Goal: Task Accomplishment & Management: Manage account settings

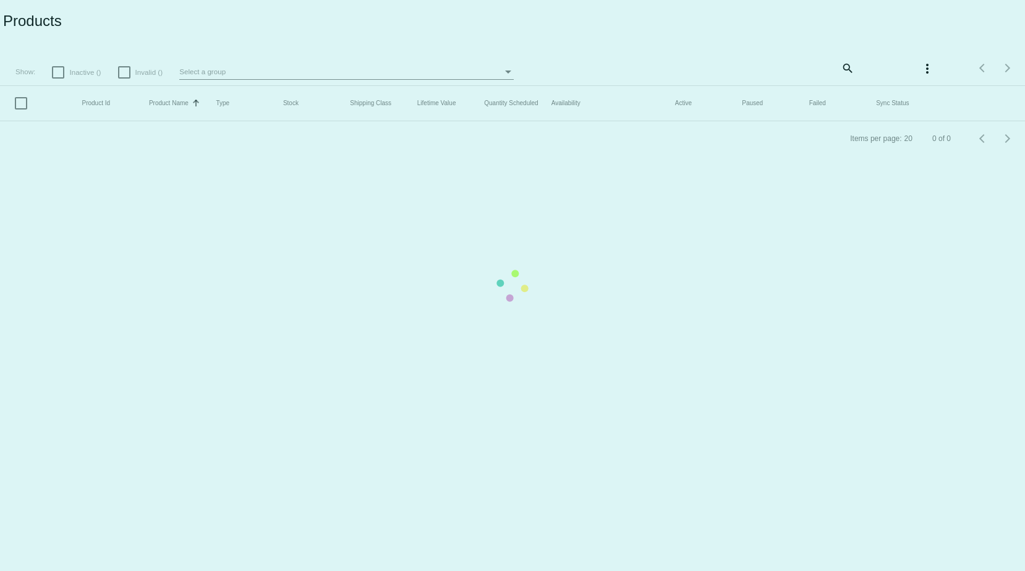
click at [350, 121] on mat-table "Product Id Product Name Sorted by ProductName ascending Type Stock Shipping Cla…" at bounding box center [512, 103] width 1025 height 35
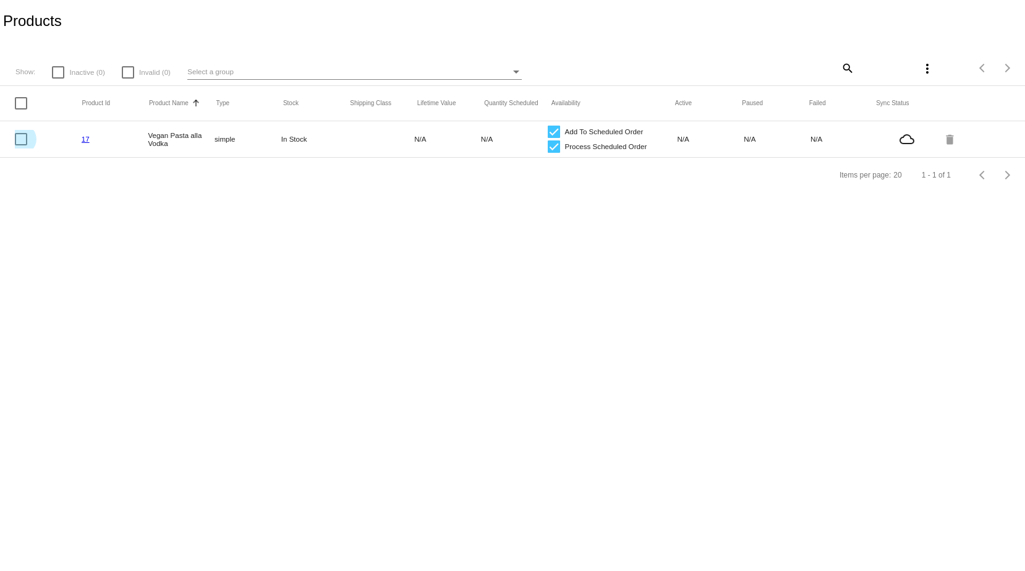
click at [20, 142] on div at bounding box center [21, 139] width 12 height 12
click at [20, 145] on input "checkbox" at bounding box center [20, 145] width 1 height 1
checkbox input "true"
click at [19, 139] on div at bounding box center [21, 139] width 12 height 12
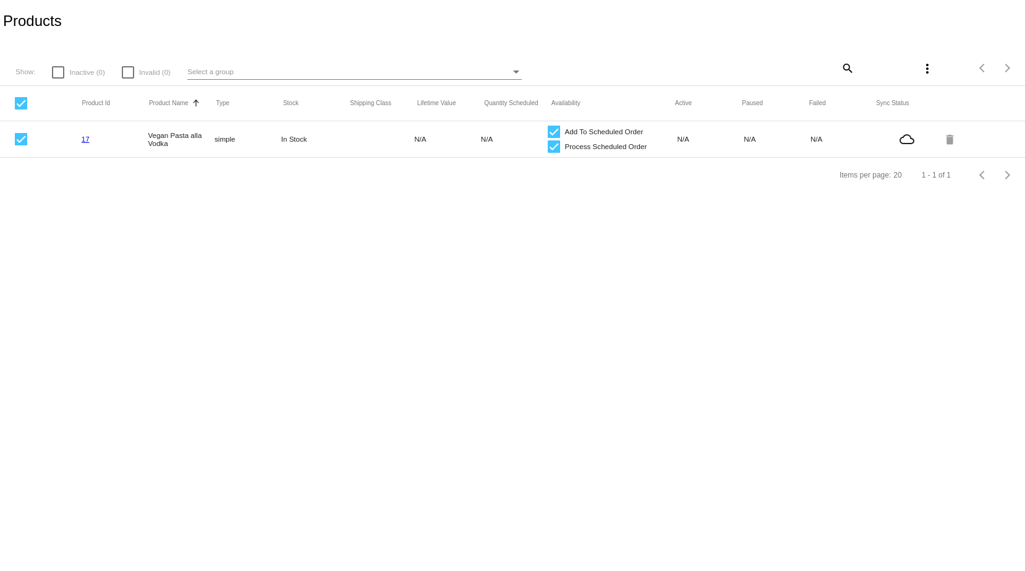
click at [20, 145] on input "checkbox" at bounding box center [20, 145] width 1 height 1
checkbox input "false"
click at [475, 140] on mat-cell "N/A" at bounding box center [447, 139] width 67 height 14
click at [782, 137] on mat-cell "N/A" at bounding box center [777, 139] width 67 height 14
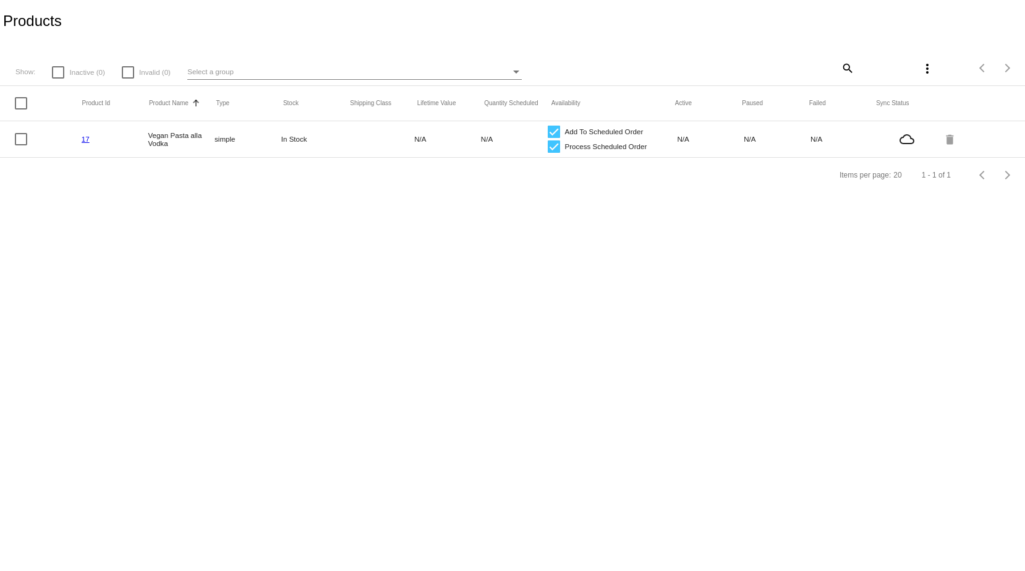
click at [782, 137] on mat-cell "N/A" at bounding box center [777, 139] width 67 height 14
click at [870, 139] on mat-cell "N/A" at bounding box center [844, 139] width 67 height 14
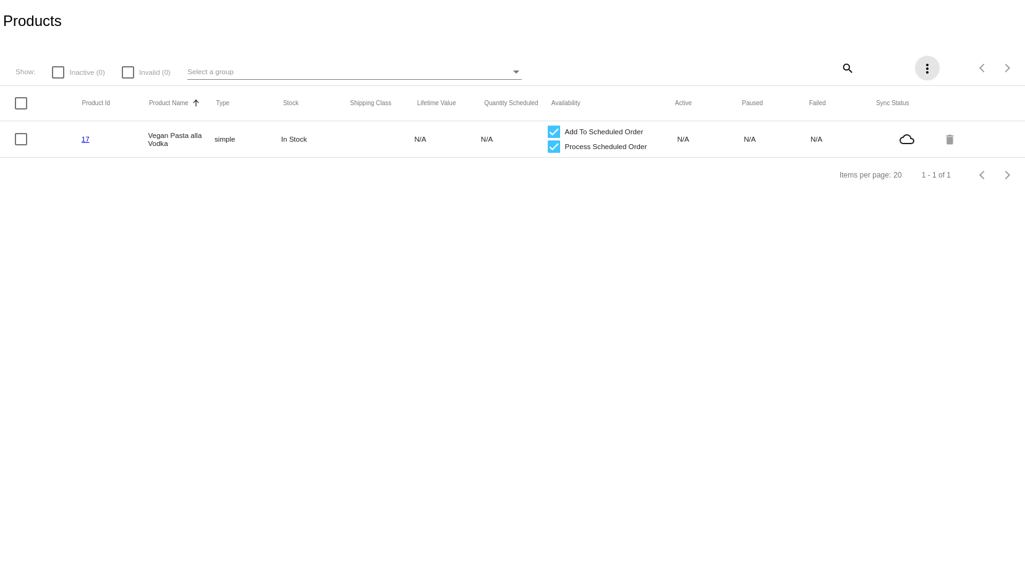
click at [931, 69] on mat-icon "more_vert" at bounding box center [927, 68] width 15 height 15
click at [801, 150] on div at bounding box center [512, 285] width 1025 height 571
click at [618, 149] on span "Process Scheduled Order" at bounding box center [606, 146] width 82 height 15
click at [554, 153] on input "Process Scheduled Order" at bounding box center [553, 153] width 1 height 1
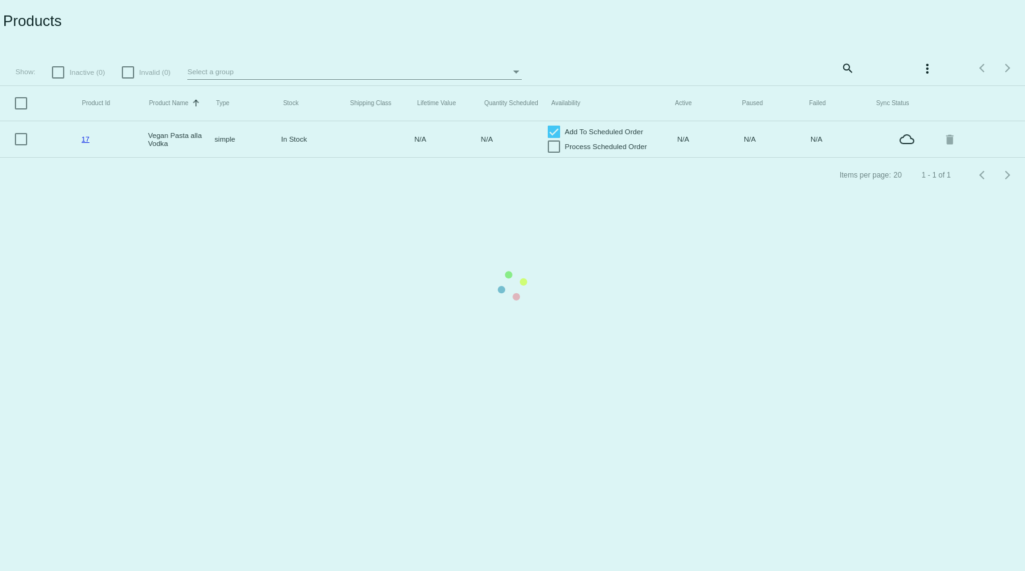
click at [552, 144] on mat-table "Product Id Product Name Sorted by ProductName ascending Type Stock Shipping Cla…" at bounding box center [512, 122] width 1025 height 72
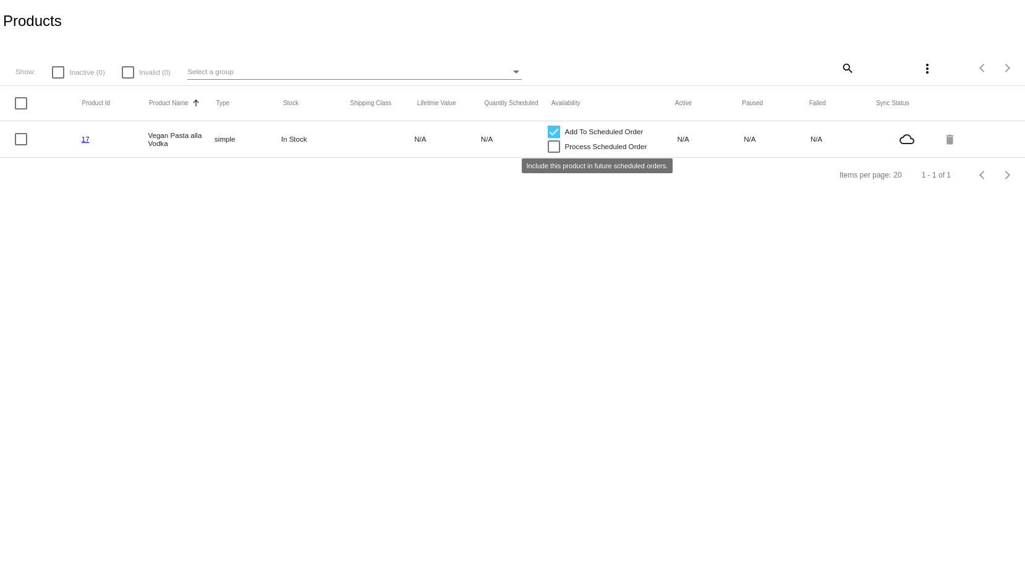
click at [552, 144] on div at bounding box center [554, 146] width 12 height 12
click at [553, 153] on input "Process Scheduled Order" at bounding box center [553, 153] width 1 height 1
checkbox input "true"
click at [453, 143] on mat-cell "N/A" at bounding box center [447, 139] width 67 height 14
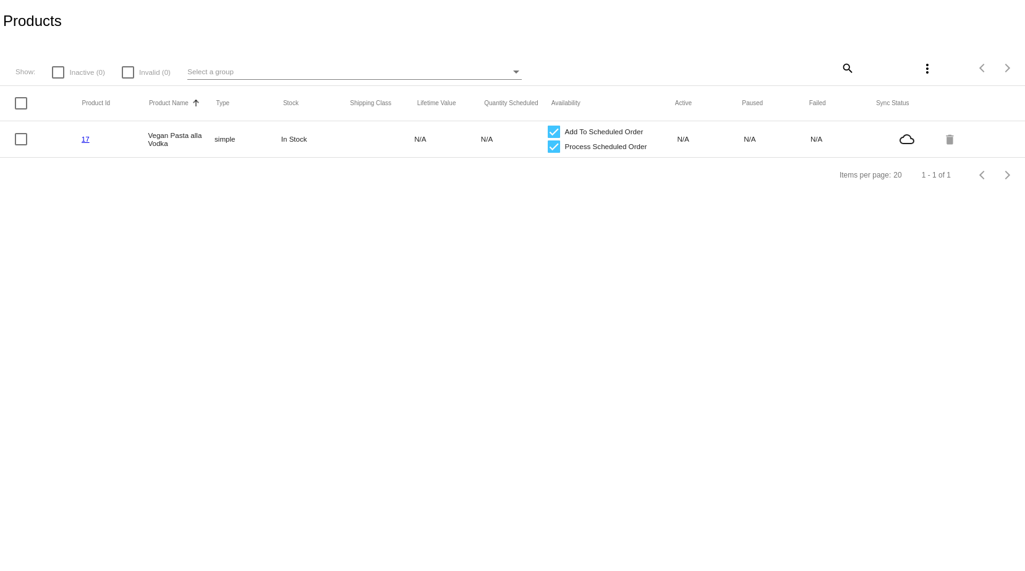
click at [453, 143] on mat-cell "N/A" at bounding box center [447, 139] width 67 height 14
click at [314, 153] on mat-row "17 Vegan Pasta alla Vodka simple In Stock N/A N/A Add To Scheduled Order Proces…" at bounding box center [512, 139] width 1025 height 36
click at [83, 135] on link "17" at bounding box center [86, 139] width 8 height 8
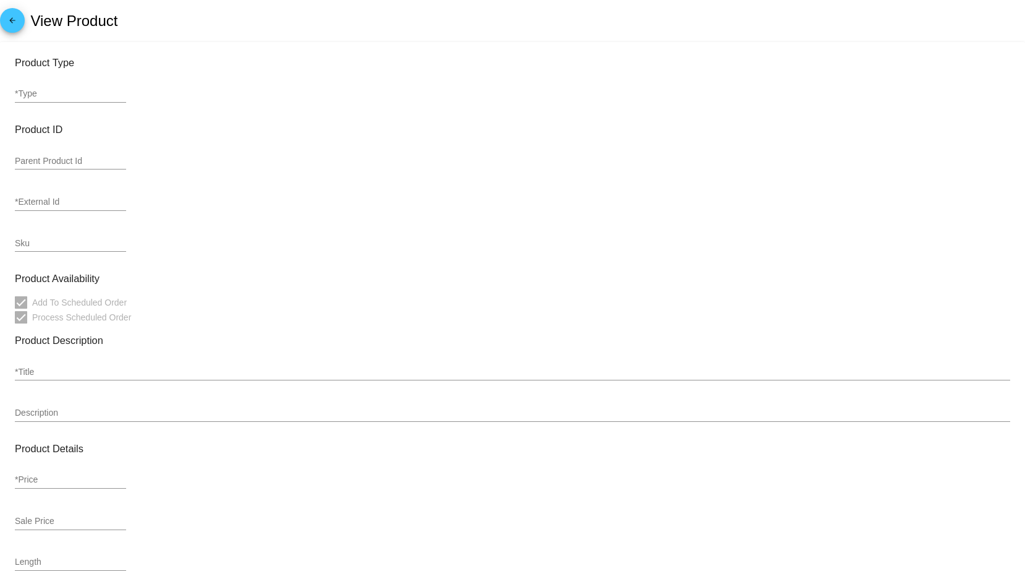
type input "simple"
type input "17"
type input "Vegan Pasta alla Vodka"
type input "55"
type input "In Stock"
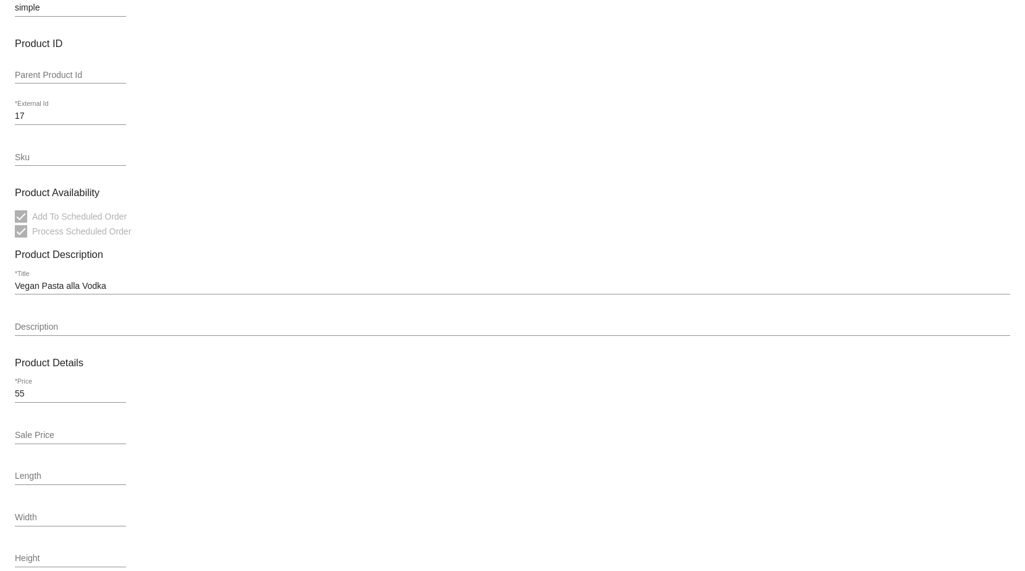
scroll to position [84, 0]
click at [47, 215] on span "Add To Scheduled Order" at bounding box center [79, 218] width 95 height 15
click at [24, 217] on div at bounding box center [21, 218] width 12 height 12
click at [25, 233] on div at bounding box center [21, 233] width 12 height 12
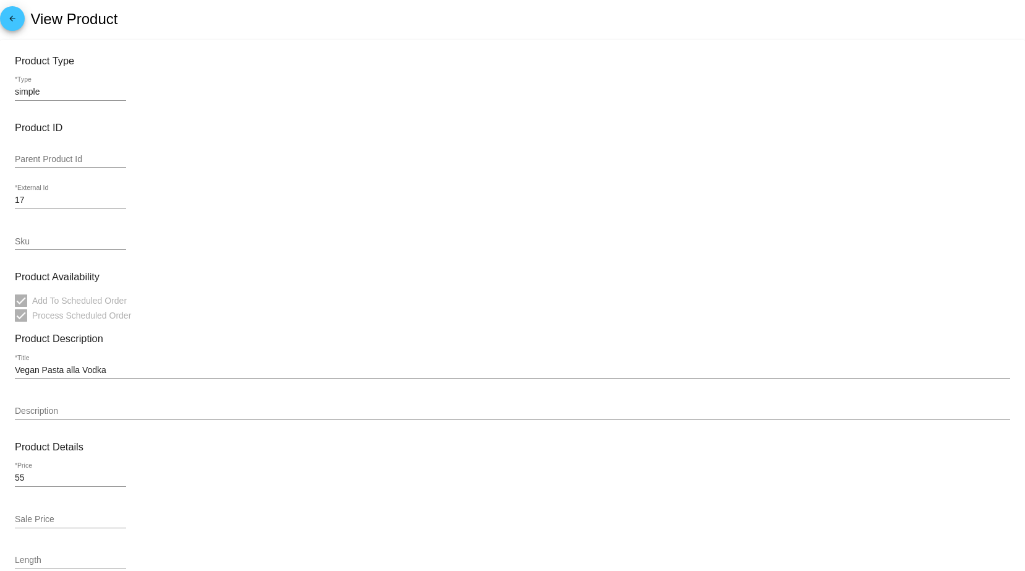
scroll to position [0, 0]
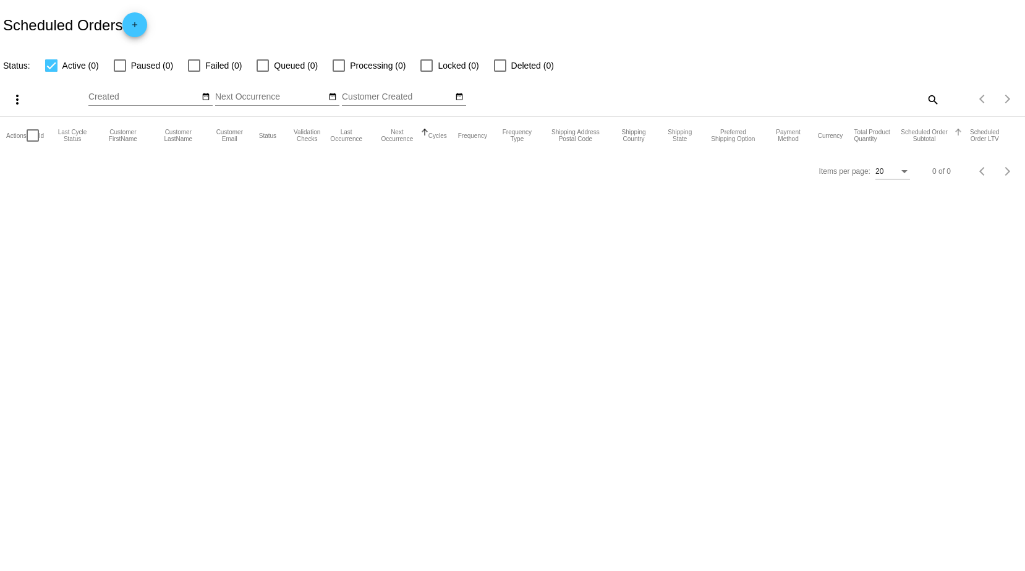
click at [928, 135] on button "Scheduled Order Subtotal" at bounding box center [925, 136] width 53 height 14
click at [958, 130] on div at bounding box center [958, 132] width 1 height 6
click at [944, 133] on button "Scheduled Order Subtotal" at bounding box center [925, 136] width 53 height 14
click at [995, 129] on button "Scheduled Order LTV" at bounding box center [985, 136] width 46 height 14
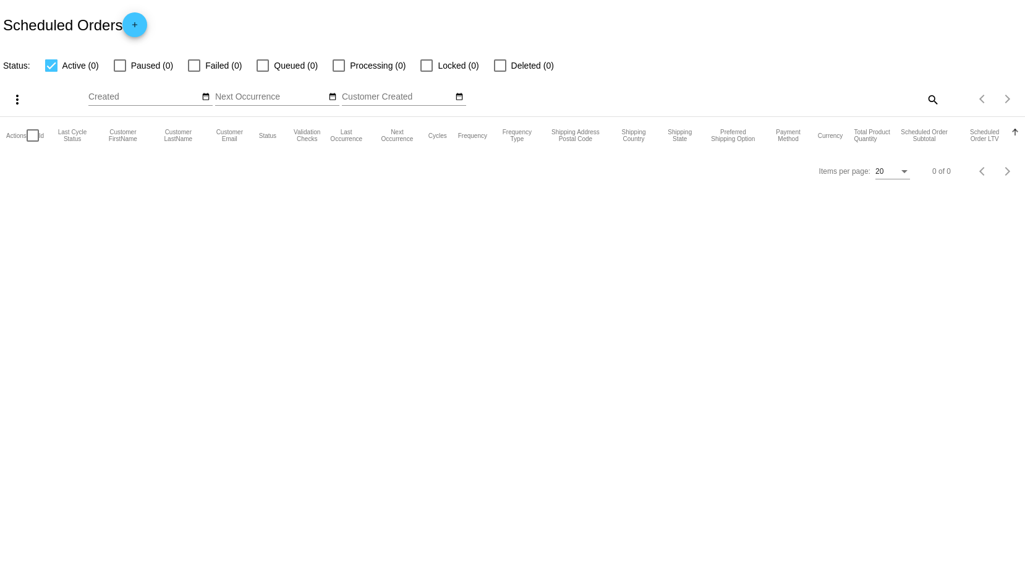
click at [338, 304] on body "Scheduled Orders add Status: Active (0) Paused (0) Failed (0) Queued (0) Proces…" at bounding box center [512, 285] width 1025 height 571
click at [933, 130] on button "Scheduled Order Subtotal" at bounding box center [925, 136] width 53 height 14
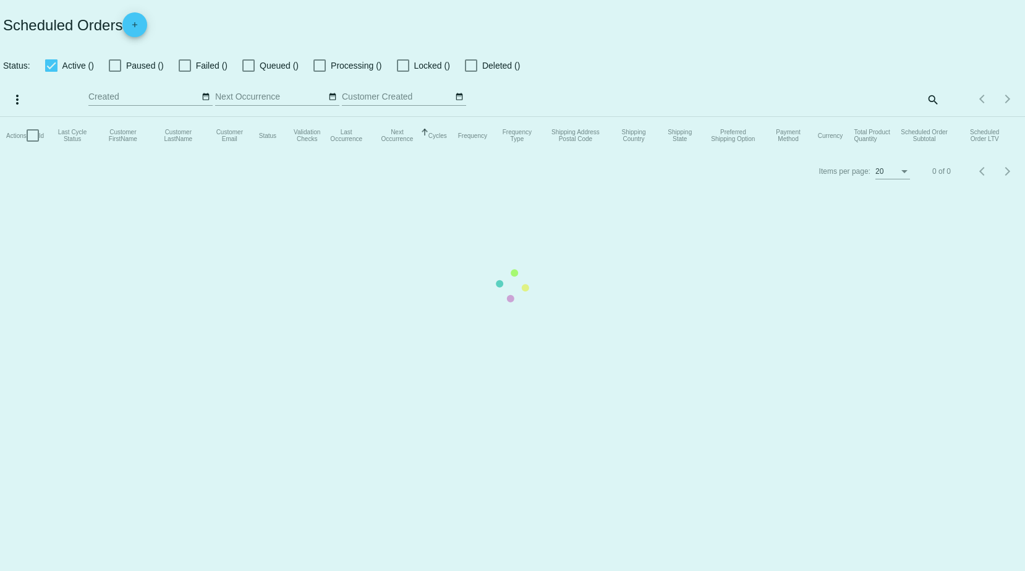
drag, startPoint x: 0, startPoint y: 0, endPoint x: 263, endPoint y: 232, distance: 350.5
click at [263, 154] on mat-table "Actions Id Last Cycle Status Customer FirstName Customer LastName Customer Emai…" at bounding box center [512, 135] width 1025 height 37
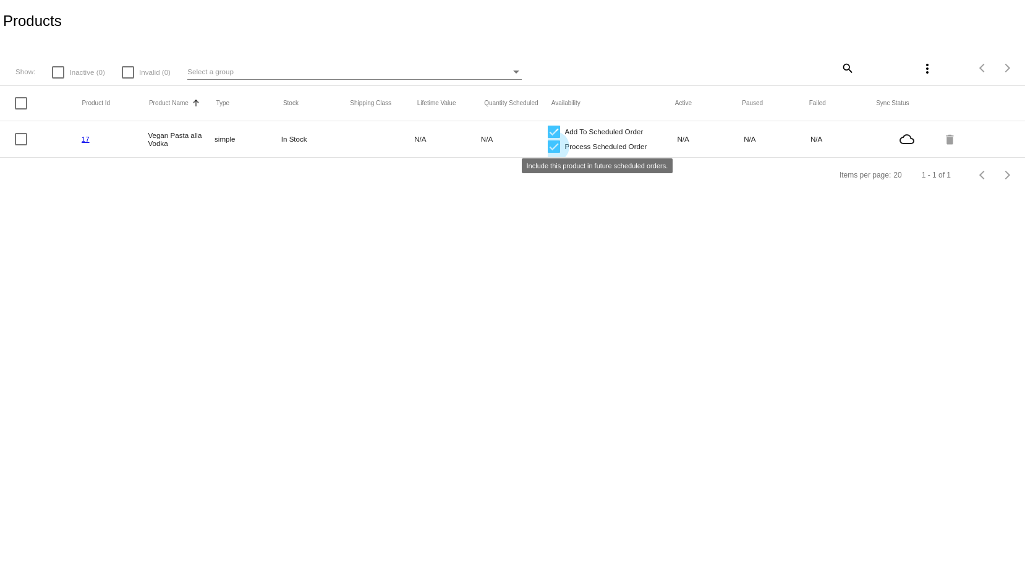
click at [558, 143] on div at bounding box center [554, 146] width 12 height 12
click at [554, 153] on input "Process Scheduled Order" at bounding box center [553, 153] width 1 height 1
checkbox input "false"
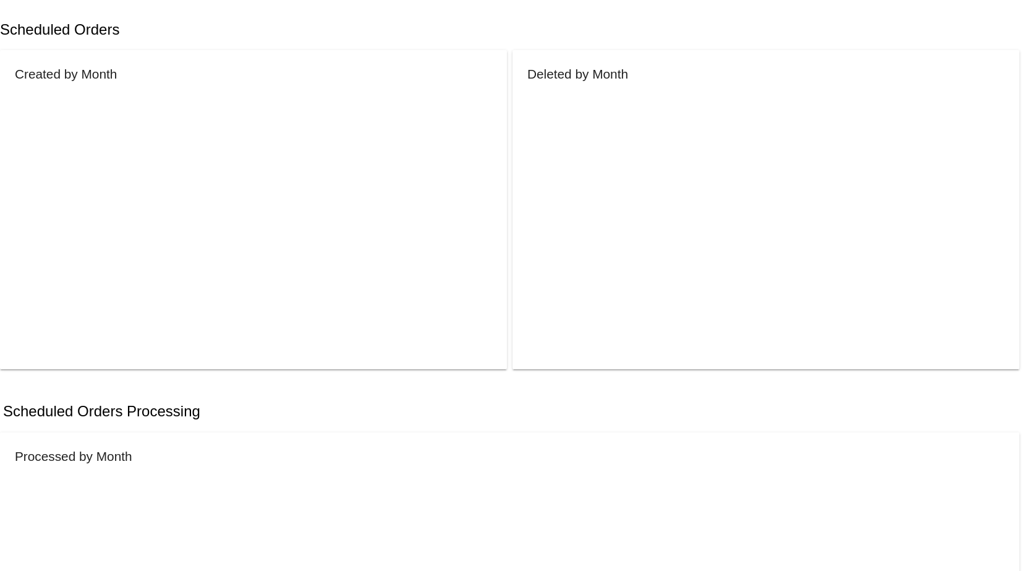
scroll to position [171, 0]
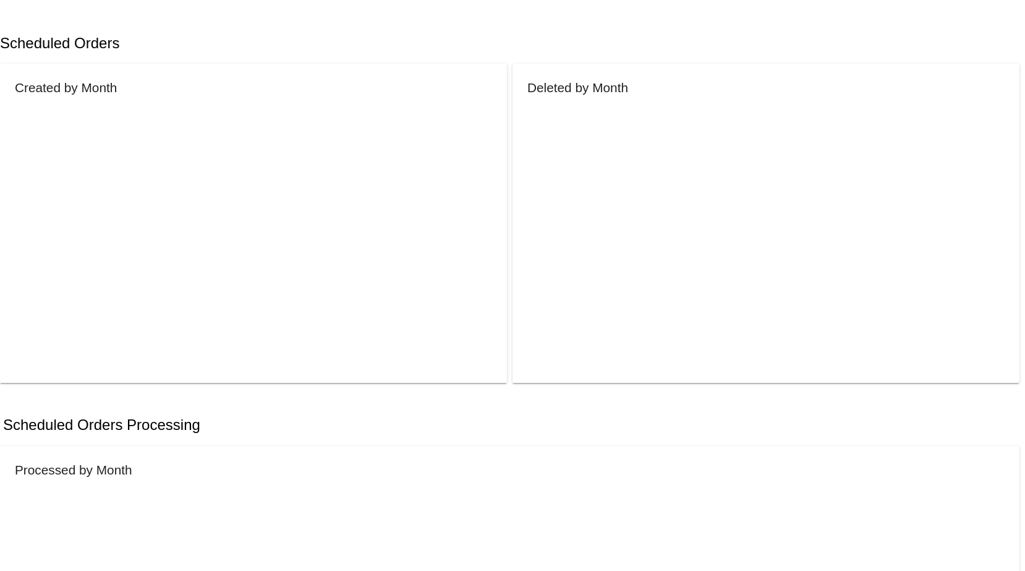
click at [95, 110] on mat-card "Created by Month" at bounding box center [253, 223] width 507 height 319
click at [237, 85] on mat-card-title "Created by Month" at bounding box center [253, 87] width 477 height 17
click at [571, 104] on mat-card "Deleted by Month" at bounding box center [766, 223] width 507 height 319
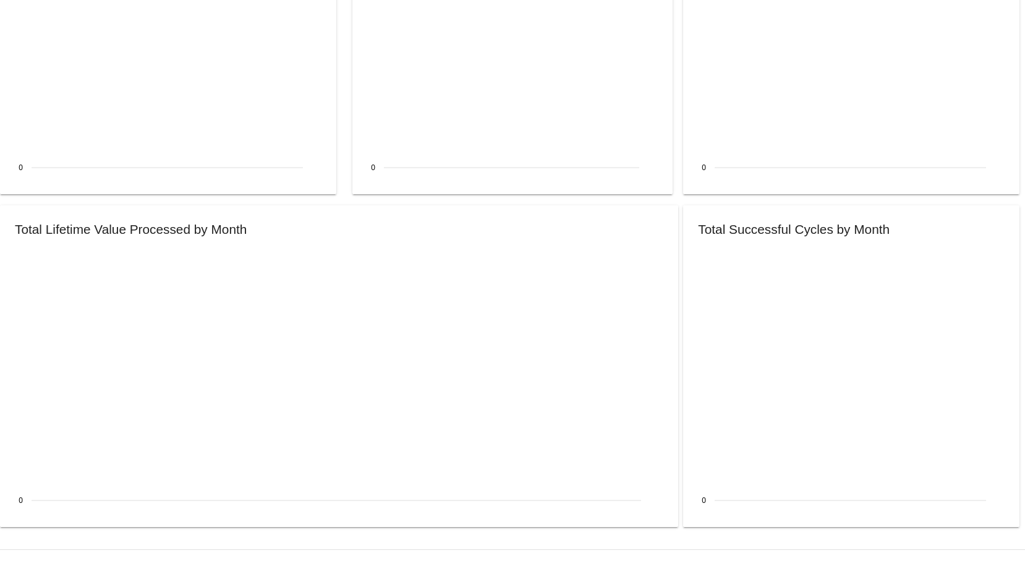
scroll to position [1289, 0]
